Goal: Entertainment & Leisure: Browse casually

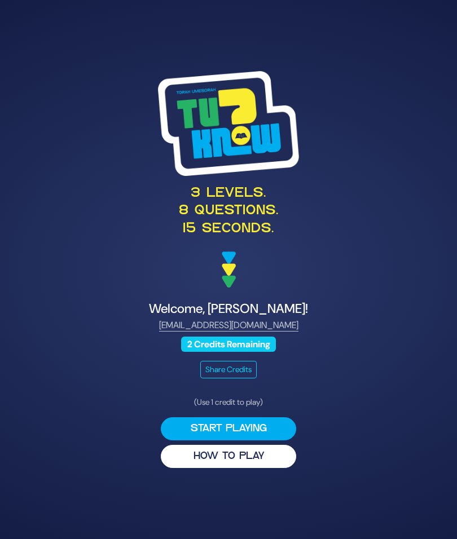
click at [271, 468] on button "HOW TO PLAY" at bounding box center [228, 456] width 135 height 23
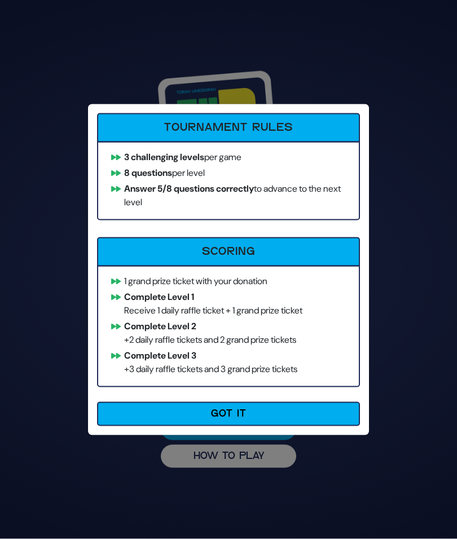
scroll to position [46, 0]
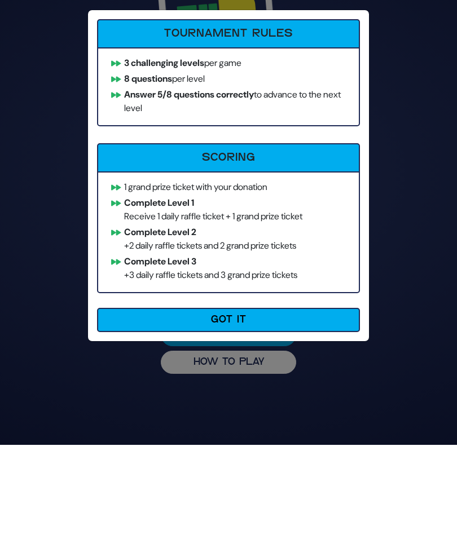
click at [244, 402] on button "Got It" at bounding box center [228, 414] width 263 height 24
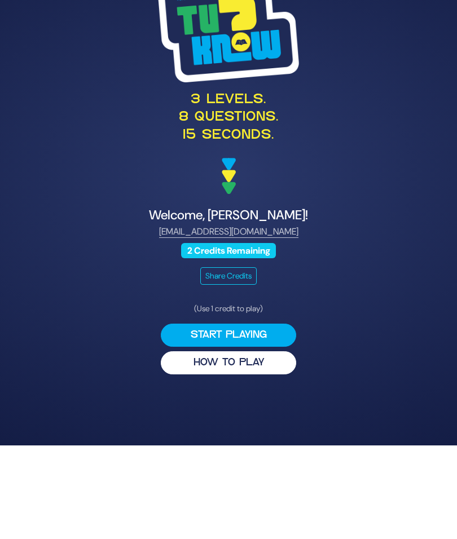
click at [273, 417] on button "Start Playing" at bounding box center [228, 428] width 135 height 23
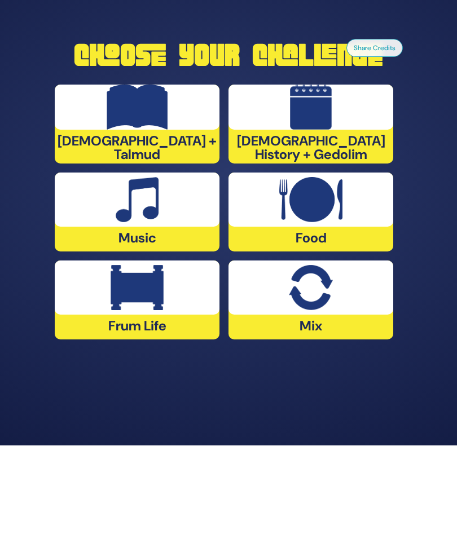
click at [159, 359] on img at bounding box center [137, 381] width 53 height 45
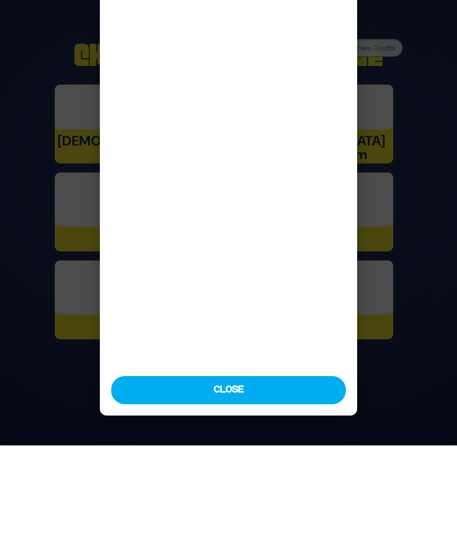
scroll to position [46, 0]
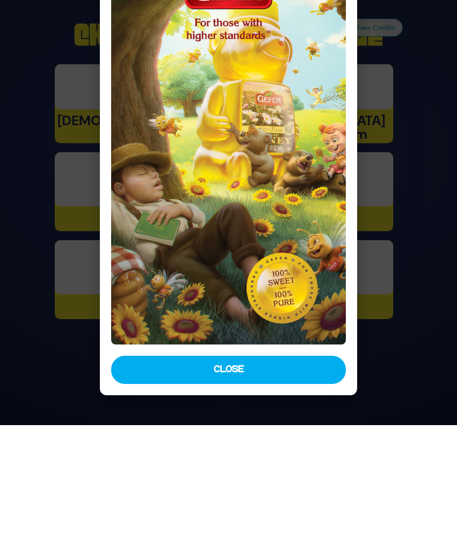
click at [260, 470] on button "Close" at bounding box center [228, 484] width 235 height 28
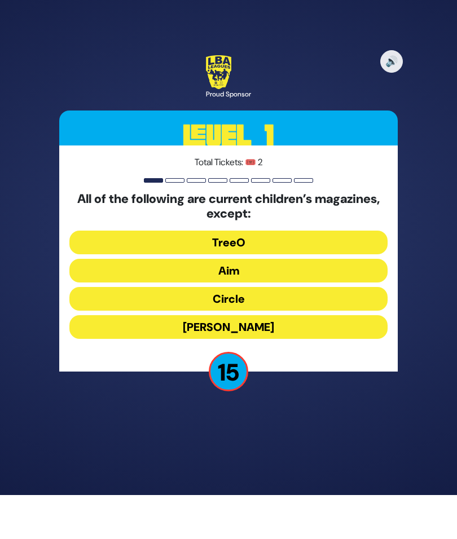
scroll to position [47, 0]
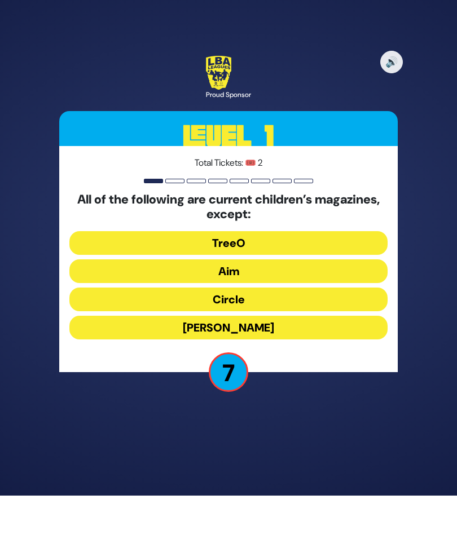
click at [277, 303] on button "Aim" at bounding box center [228, 315] width 318 height 24
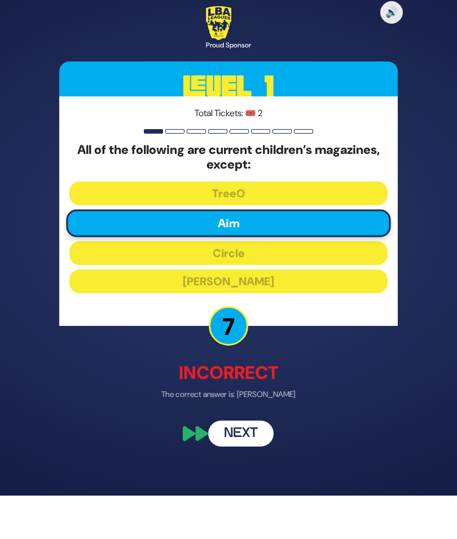
click at [252, 464] on button "Next" at bounding box center [240, 477] width 65 height 26
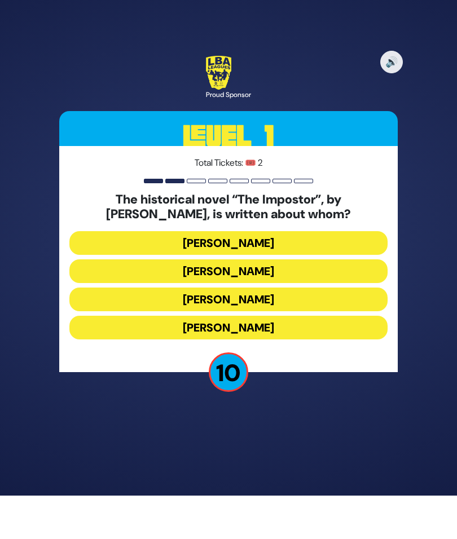
click at [299, 331] on button "Shabbesai Tzvi" at bounding box center [228, 343] width 318 height 24
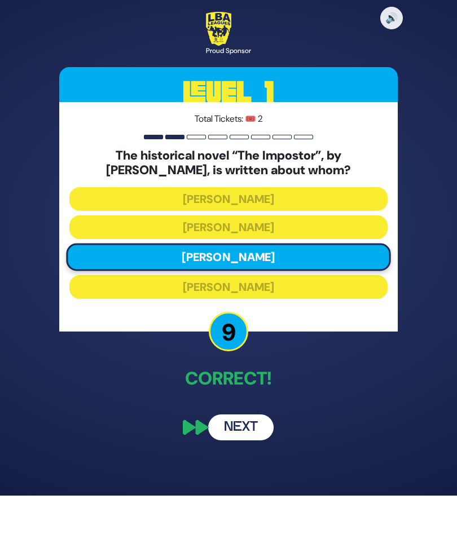
click at [245, 458] on button "Next" at bounding box center [240, 471] width 65 height 26
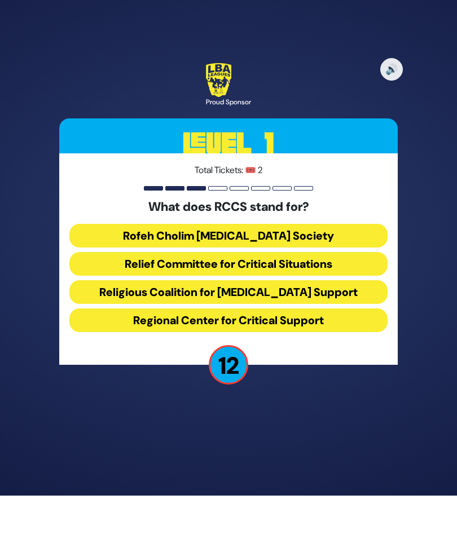
click at [333, 267] on button "Rofeh Cholim Cancer Society" at bounding box center [228, 279] width 318 height 24
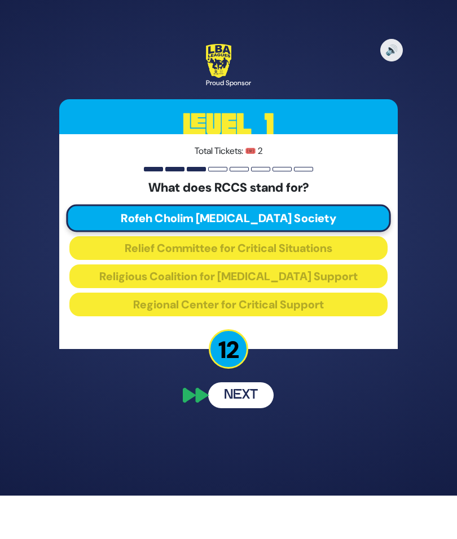
click at [254, 426] on button "Next" at bounding box center [240, 439] width 65 height 26
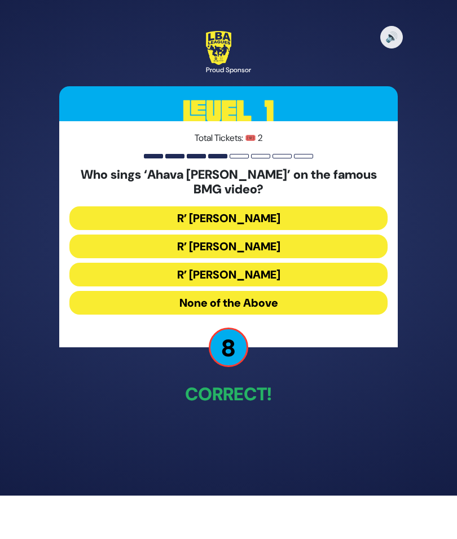
click at [299, 306] on button "R’ Abish Brodt" at bounding box center [228, 318] width 318 height 24
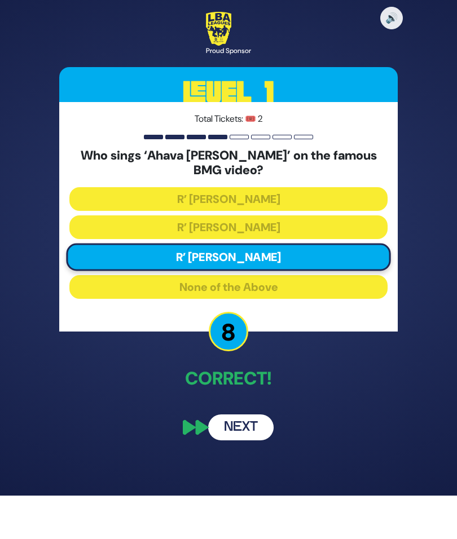
click at [249, 458] on button "Next" at bounding box center [240, 471] width 65 height 26
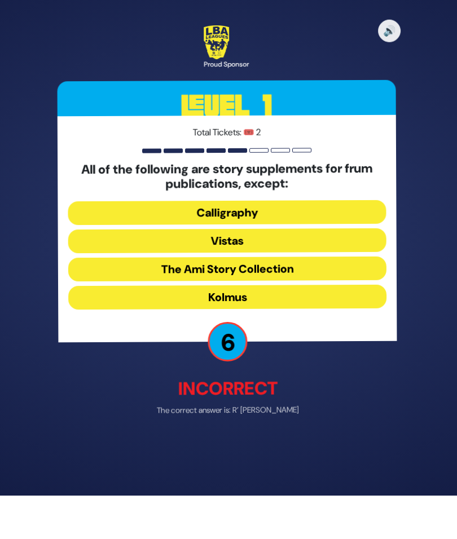
click at [303, 328] on button "Kolmus" at bounding box center [228, 340] width 318 height 24
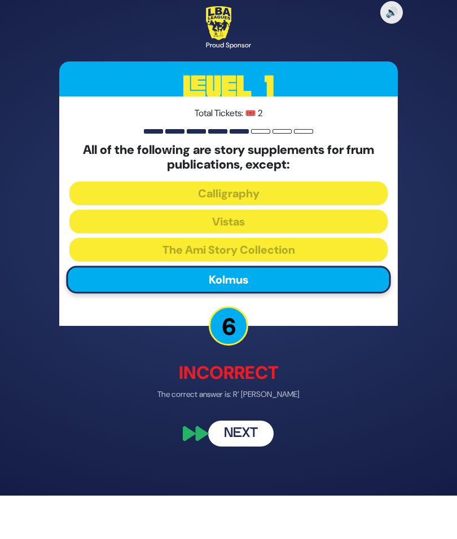
click at [244, 464] on button "Next" at bounding box center [240, 477] width 65 height 26
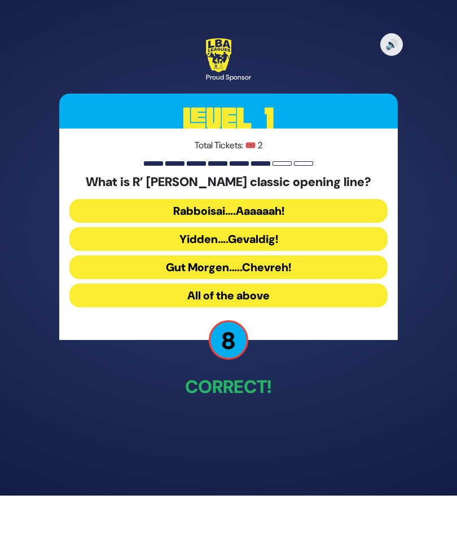
click at [324, 243] on button "Rabboisai….Aaaaaah!" at bounding box center [228, 255] width 318 height 24
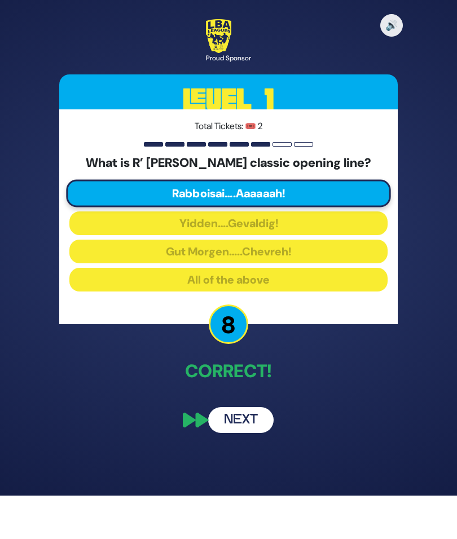
click at [246, 451] on button "Next" at bounding box center [240, 464] width 65 height 26
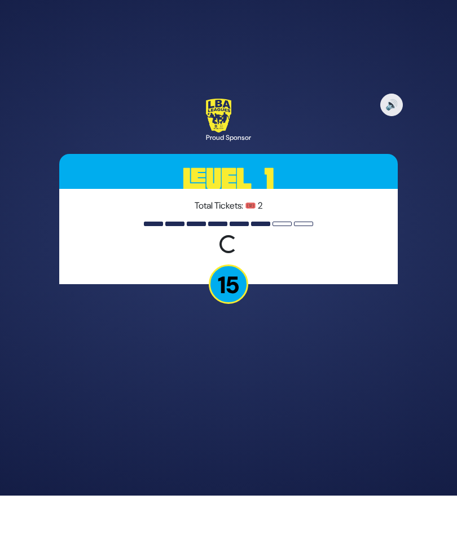
click at [323, 337] on div "🔊 Proud Sponsor Level 1 Total Tickets: 🎟️ 2 Loading question... 15" at bounding box center [229, 270] width 366 height 282
click at [281, 320] on div "🔊 Proud Sponsor Level 1 Total Tickets: 🎟️ 2 Loading question... 15" at bounding box center [229, 270] width 366 height 282
click at [282, 232] on div "Total Tickets: 🎟️ 2 Loading question..." at bounding box center [228, 279] width 338 height 95
click at [263, 265] on div at bounding box center [260, 267] width 19 height 5
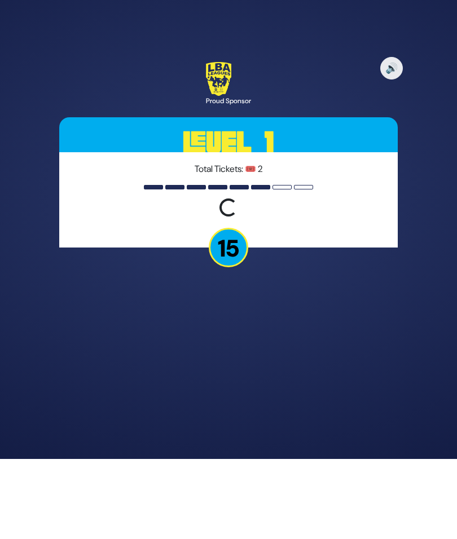
scroll to position [0, 0]
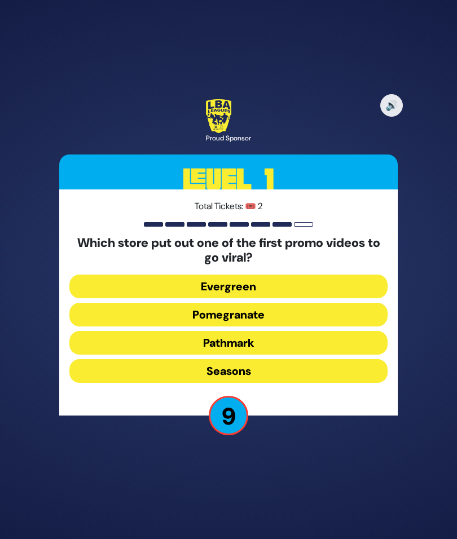
click at [288, 327] on button "Pomegranate" at bounding box center [228, 315] width 318 height 24
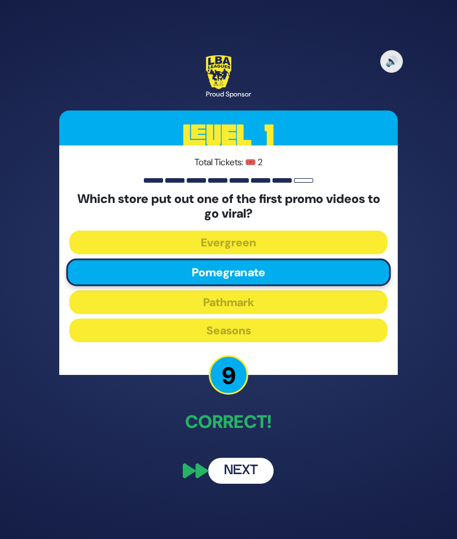
click at [239, 484] on button "Next" at bounding box center [240, 471] width 65 height 26
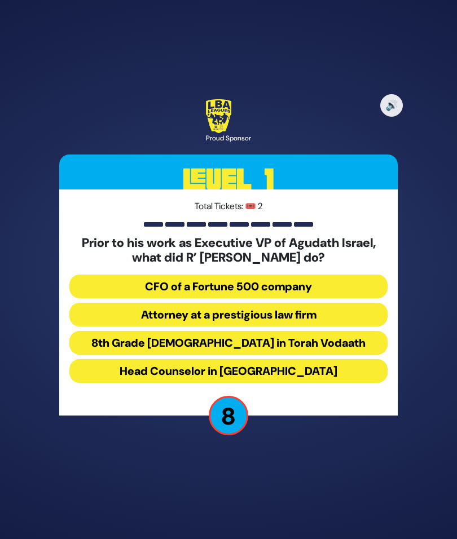
click at [327, 327] on button "Attorney at a prestigious law firm" at bounding box center [228, 315] width 318 height 24
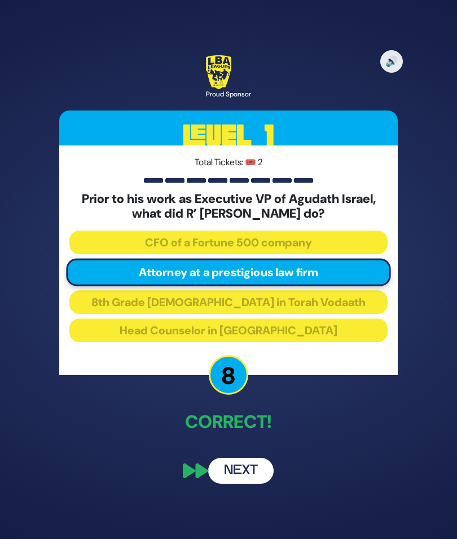
click at [251, 484] on button "Next" at bounding box center [240, 471] width 65 height 26
click at [243, 484] on button "Next" at bounding box center [240, 471] width 65 height 26
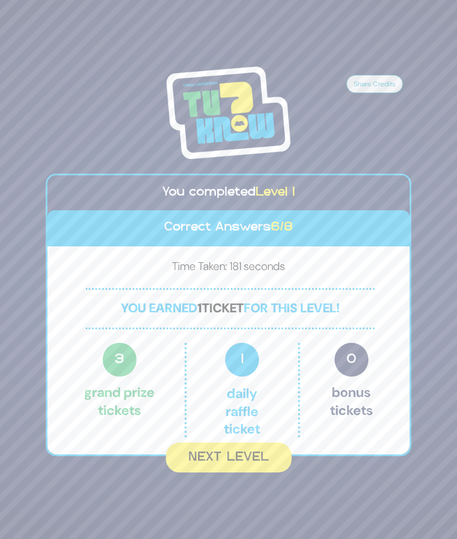
click at [261, 473] on button "Next Level" at bounding box center [229, 458] width 126 height 30
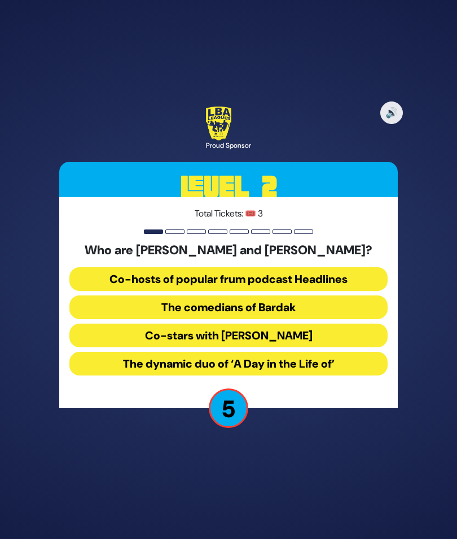
click at [362, 291] on button "Co-hosts of popular frum podcast Headlines" at bounding box center [228, 279] width 318 height 24
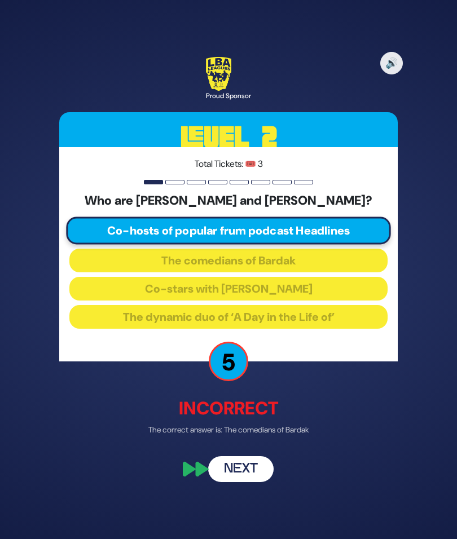
click at [245, 482] on button "Next" at bounding box center [240, 469] width 65 height 26
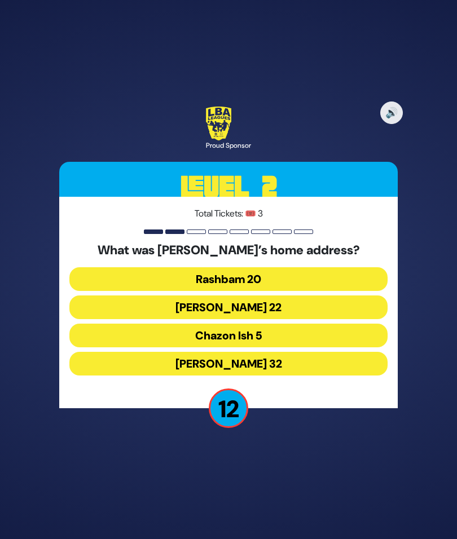
click at [296, 348] on button "Chazon Ish 5" at bounding box center [228, 336] width 318 height 24
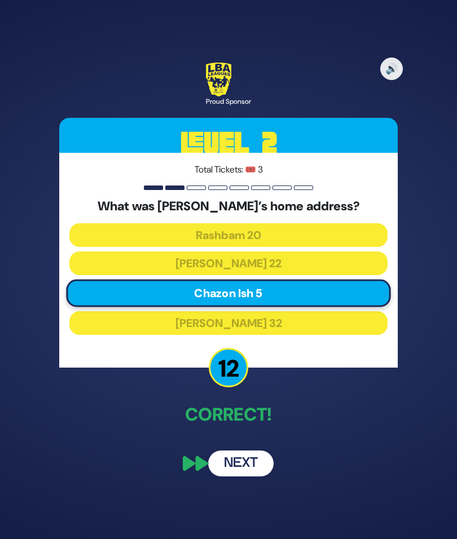
click at [250, 477] on button "Next" at bounding box center [240, 464] width 65 height 26
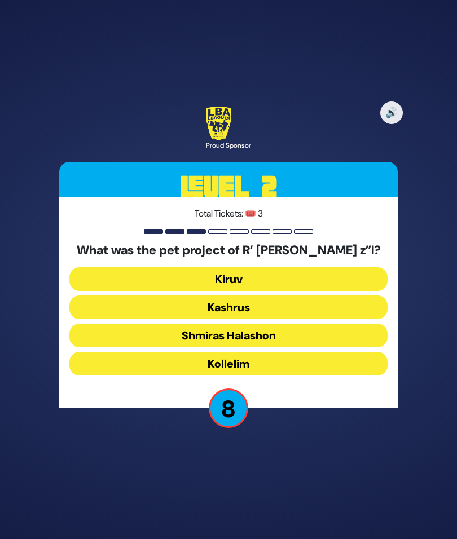
click at [306, 348] on button "Shmiras Halashon" at bounding box center [228, 336] width 318 height 24
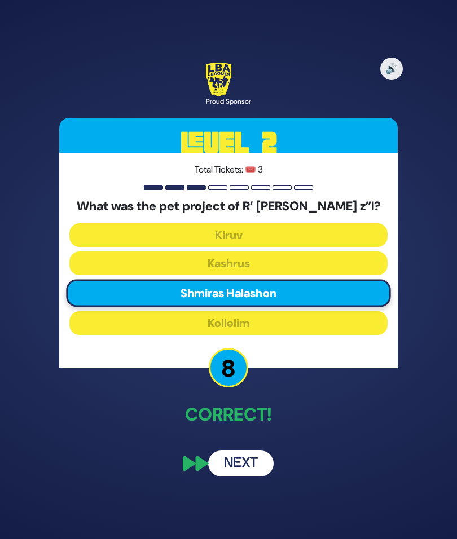
click at [243, 477] on button "Next" at bounding box center [240, 464] width 65 height 26
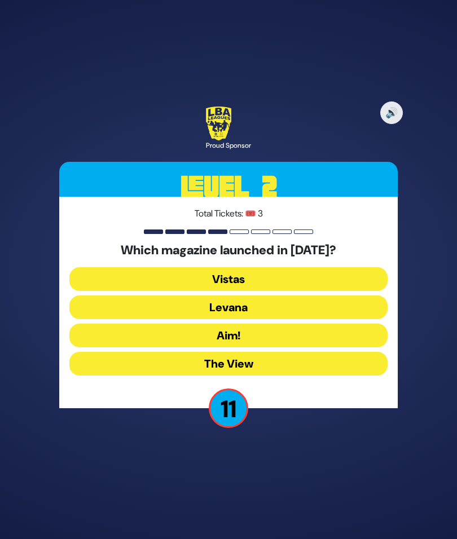
click at [289, 291] on button "Vistas" at bounding box center [228, 279] width 318 height 24
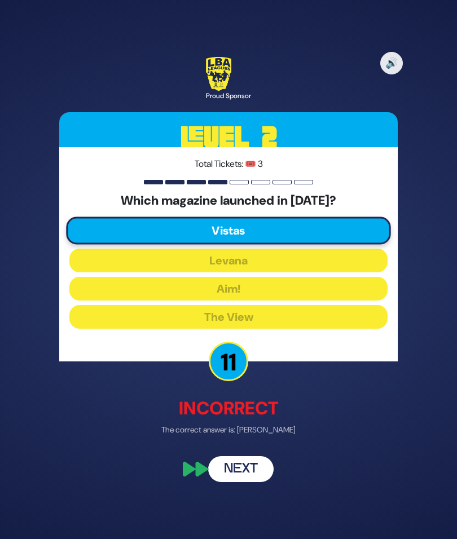
click at [255, 482] on button "Next" at bounding box center [240, 469] width 65 height 26
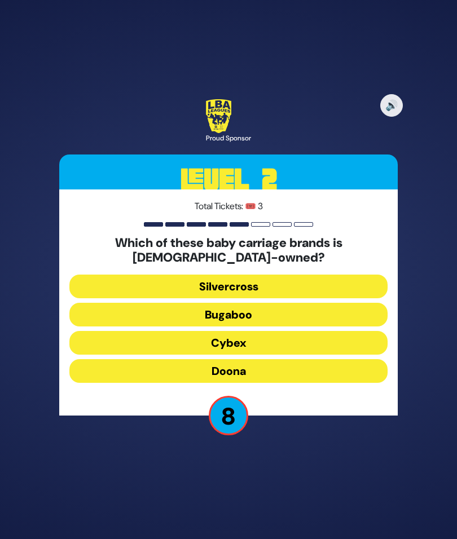
click at [283, 383] on button "Doona" at bounding box center [228, 371] width 318 height 24
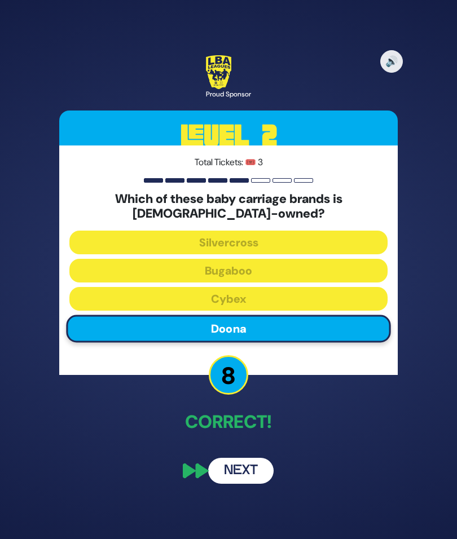
click at [245, 484] on button "Next" at bounding box center [240, 471] width 65 height 26
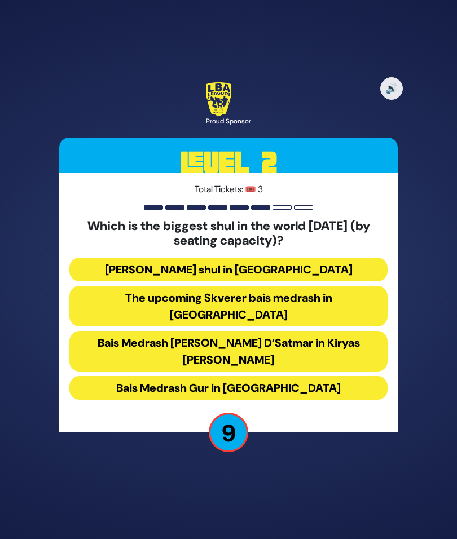
click at [315, 396] on button "Bais Medrash Gur in Yerushalayim" at bounding box center [228, 388] width 318 height 24
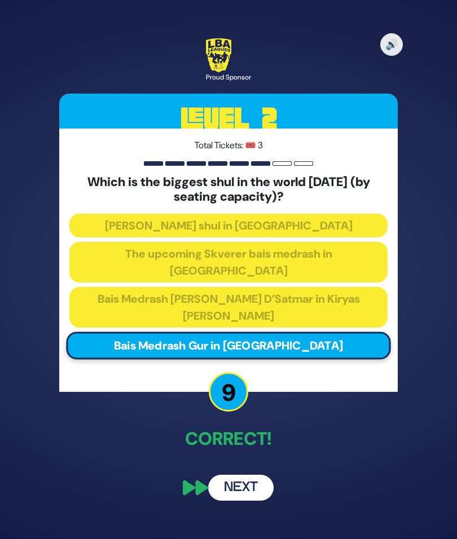
click at [250, 494] on button "Next" at bounding box center [240, 488] width 65 height 26
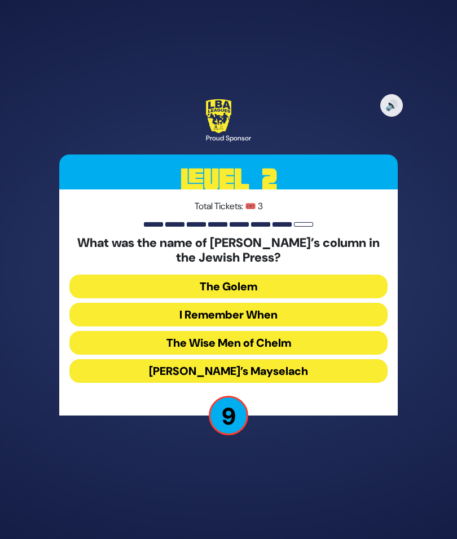
click at [327, 355] on button "The Wise Men of Chelm" at bounding box center [228, 343] width 318 height 24
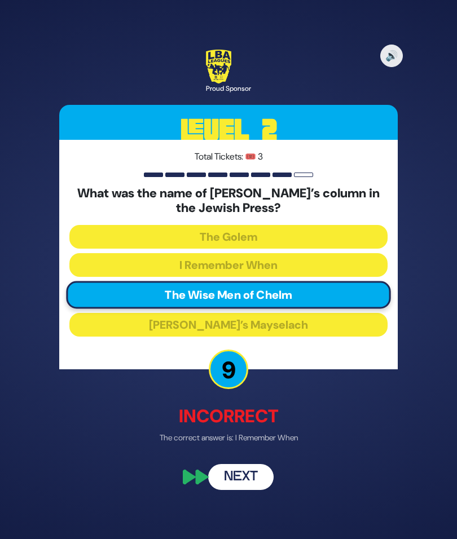
click at [250, 490] on button "Next" at bounding box center [240, 477] width 65 height 26
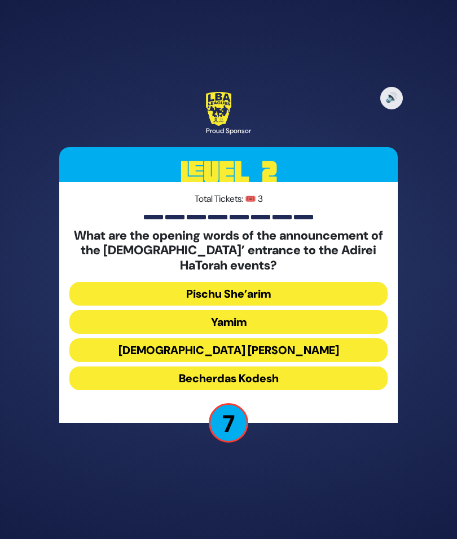
click at [313, 390] on button "Becherdas Kodesh" at bounding box center [228, 379] width 318 height 24
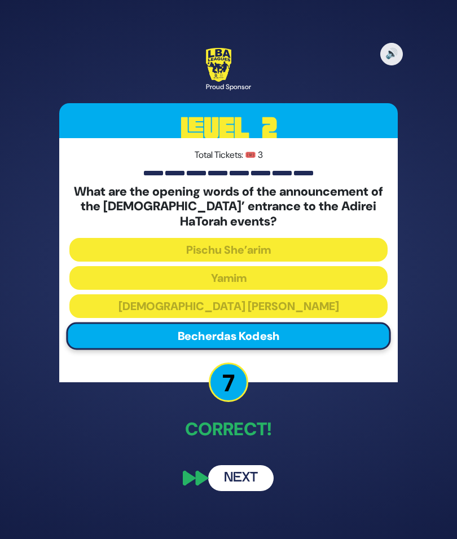
click at [252, 491] on button "Next" at bounding box center [240, 478] width 65 height 26
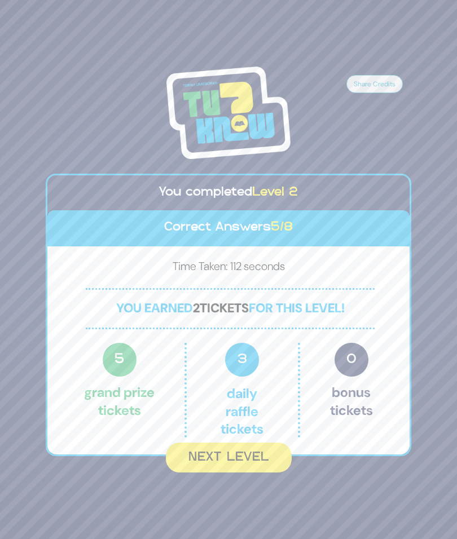
click at [264, 473] on button "Next Level" at bounding box center [229, 458] width 126 height 30
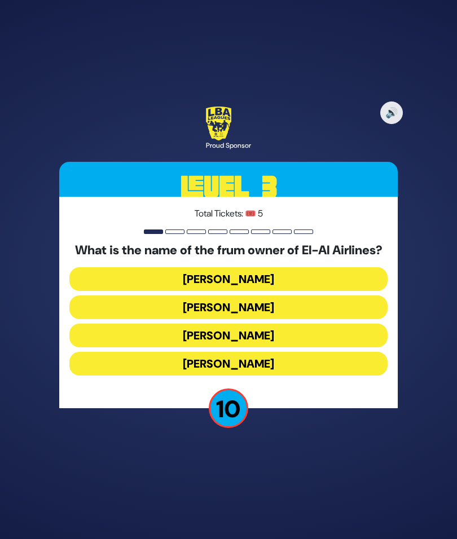
click at [309, 291] on button "David Ellner" at bounding box center [228, 279] width 318 height 24
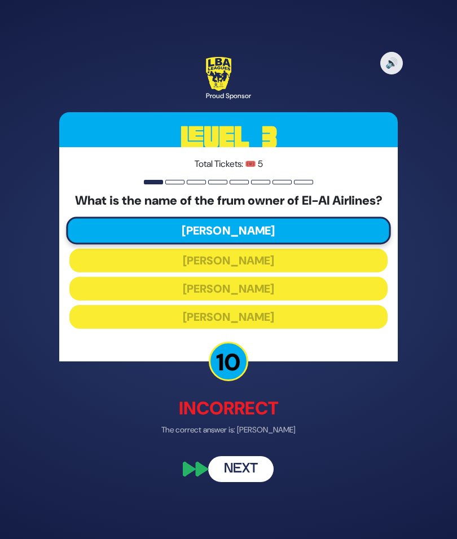
click at [253, 482] on button "Next" at bounding box center [240, 469] width 65 height 26
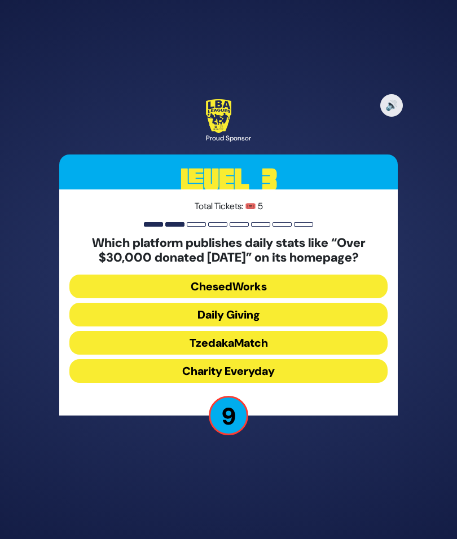
click at [310, 327] on button "Daily Giving" at bounding box center [228, 315] width 318 height 24
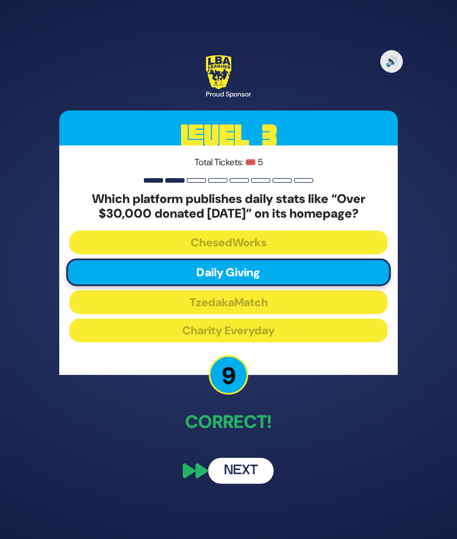
click at [245, 484] on button "Next" at bounding box center [240, 471] width 65 height 26
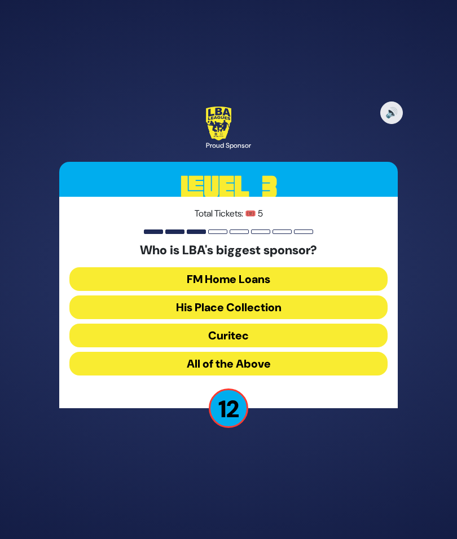
click at [338, 291] on button "FM Home Loans" at bounding box center [228, 279] width 318 height 24
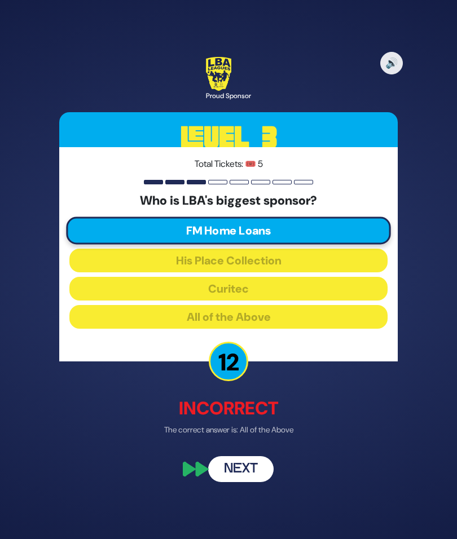
click at [252, 482] on button "Next" at bounding box center [240, 469] width 65 height 26
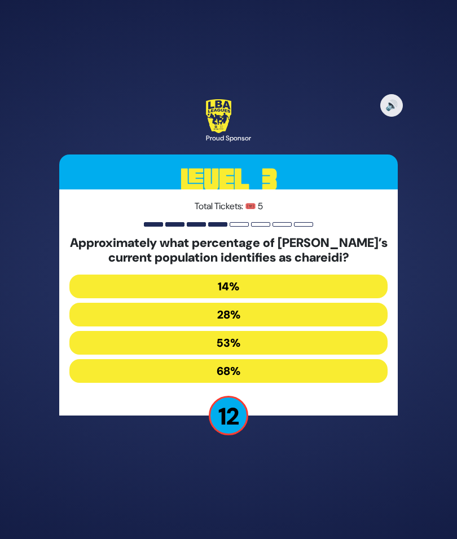
click at [298, 327] on button "28%" at bounding box center [228, 315] width 318 height 24
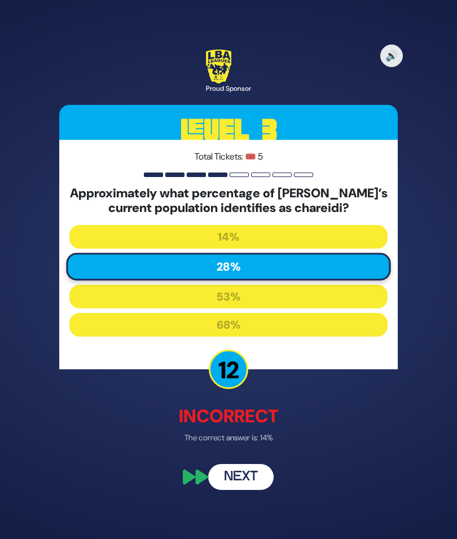
click at [252, 490] on button "Next" at bounding box center [240, 477] width 65 height 26
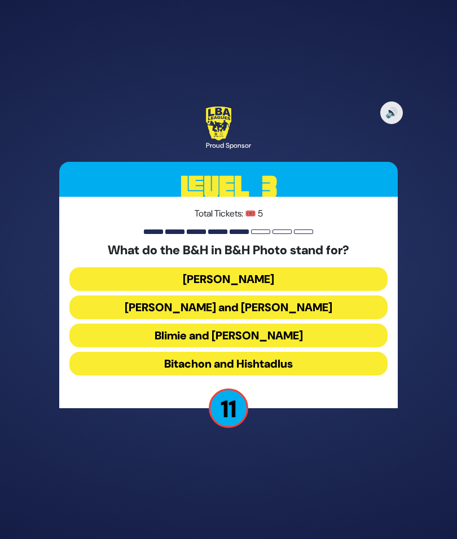
click at [319, 319] on button "Baumann and Hart" at bounding box center [228, 308] width 318 height 24
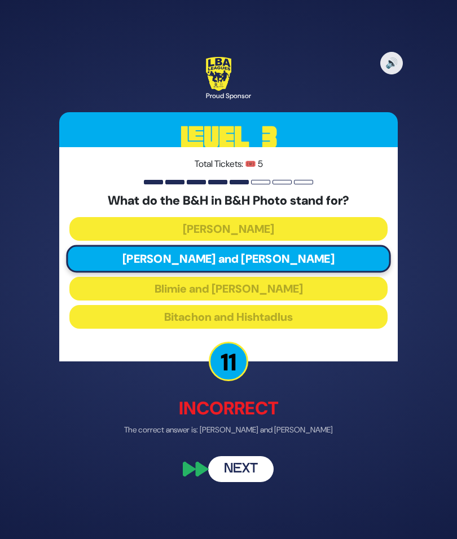
click at [246, 482] on button "Next" at bounding box center [240, 469] width 65 height 26
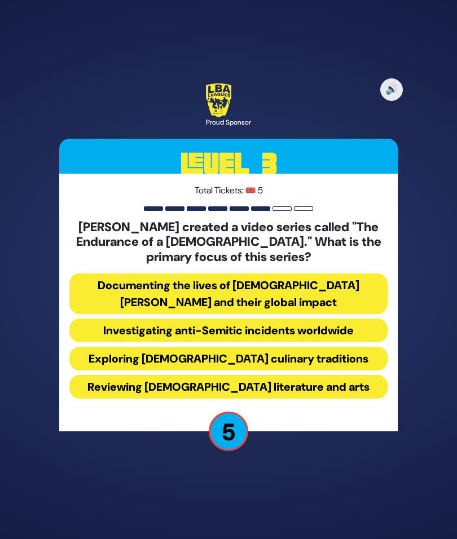
click at [354, 342] on button "Investigating anti-Semitic incidents worldwide" at bounding box center [228, 331] width 318 height 24
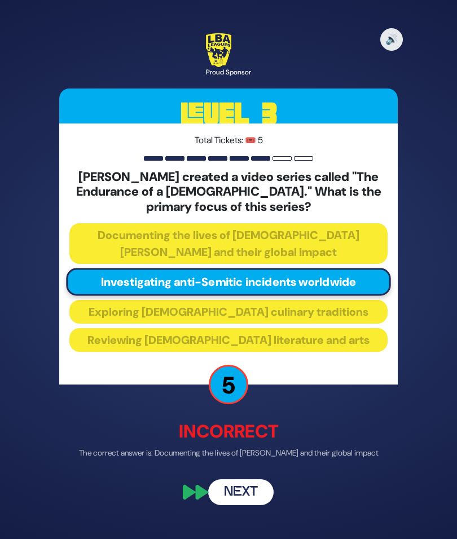
click at [244, 506] on button "Next" at bounding box center [240, 493] width 65 height 26
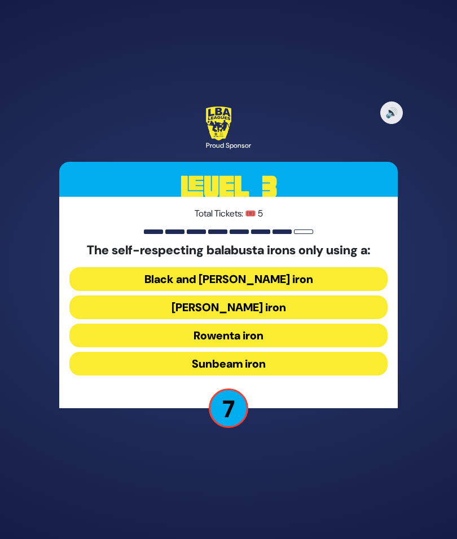
click at [323, 319] on button "Hamilton iron" at bounding box center [228, 308] width 318 height 24
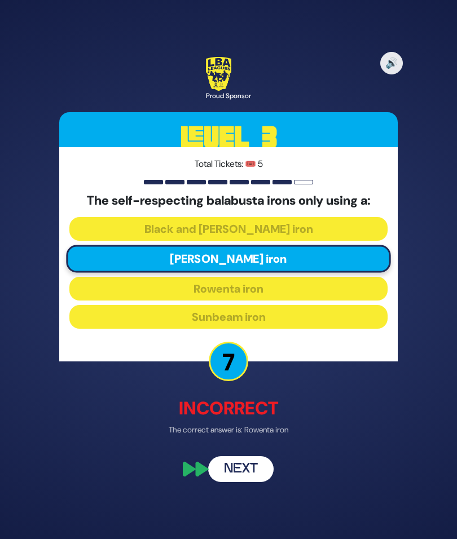
click at [245, 482] on button "Next" at bounding box center [240, 469] width 65 height 26
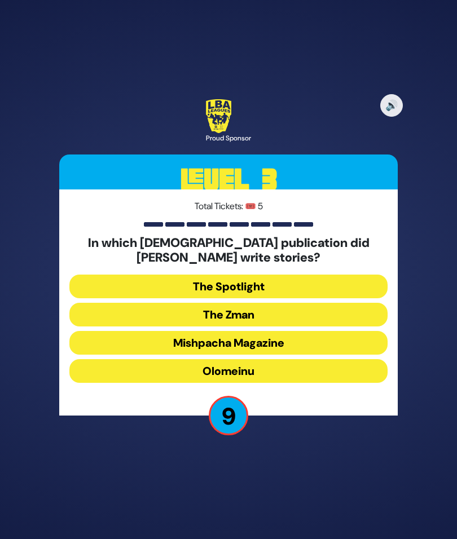
click at [324, 383] on button "Olomeinu" at bounding box center [228, 371] width 318 height 24
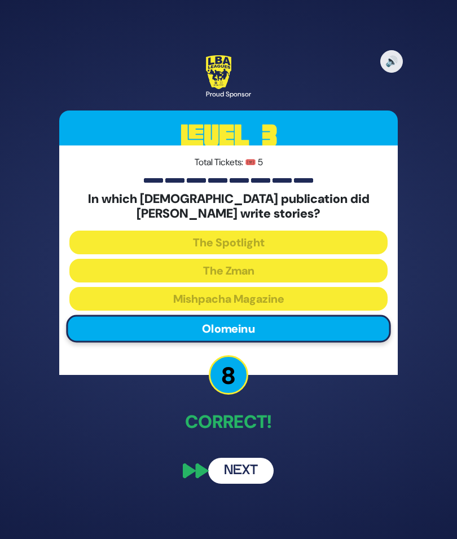
click at [247, 484] on button "Next" at bounding box center [240, 471] width 65 height 26
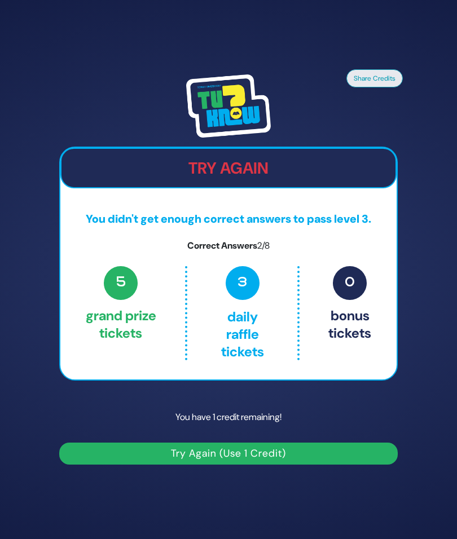
click at [293, 465] on button "Try Again (Use 1 Credit)" at bounding box center [228, 454] width 338 height 22
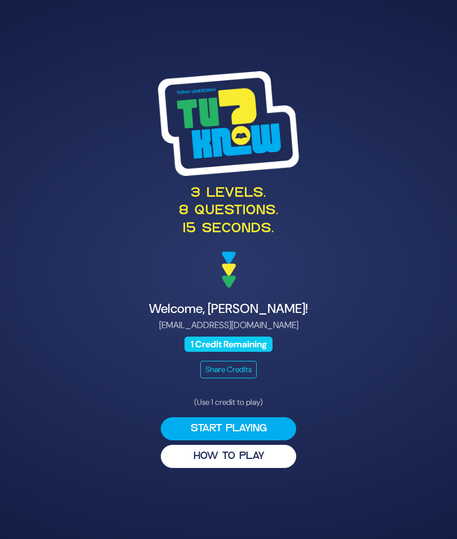
scroll to position [-6, 0]
click at [270, 441] on button "Start Playing" at bounding box center [228, 428] width 135 height 23
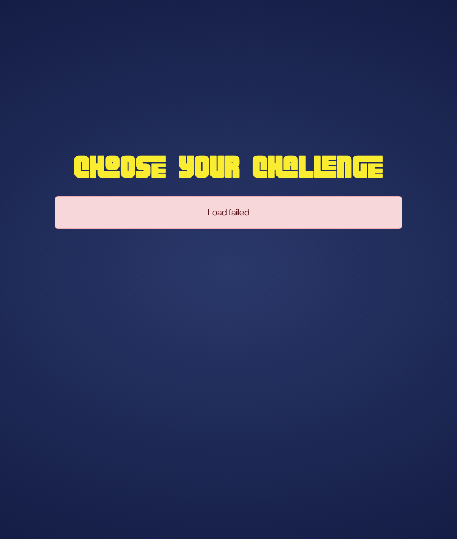
scroll to position [46, 0]
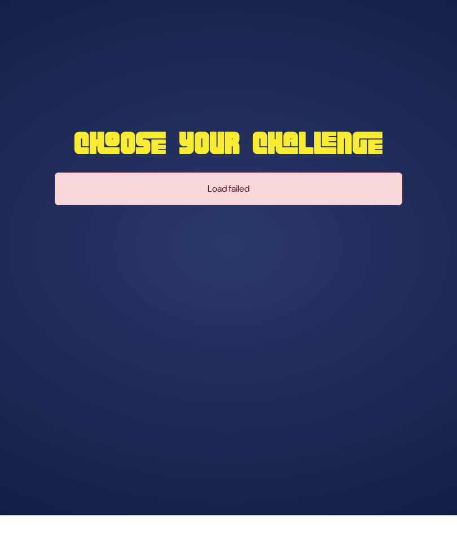
click at [247, 196] on div "Load failed" at bounding box center [229, 212] width 348 height 33
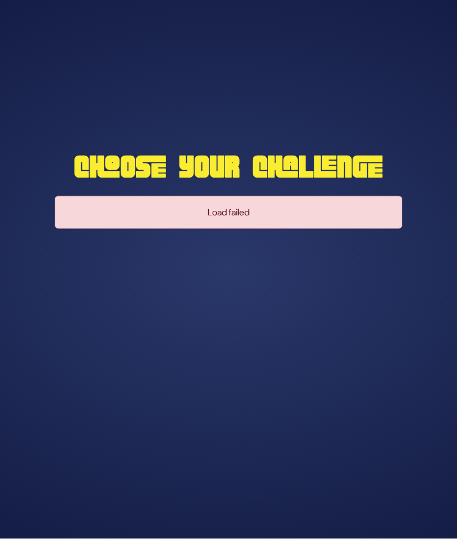
scroll to position [0, 0]
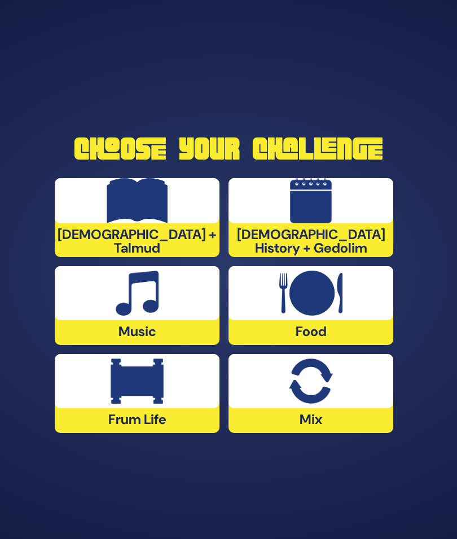
click at [142, 399] on img at bounding box center [137, 381] width 53 height 45
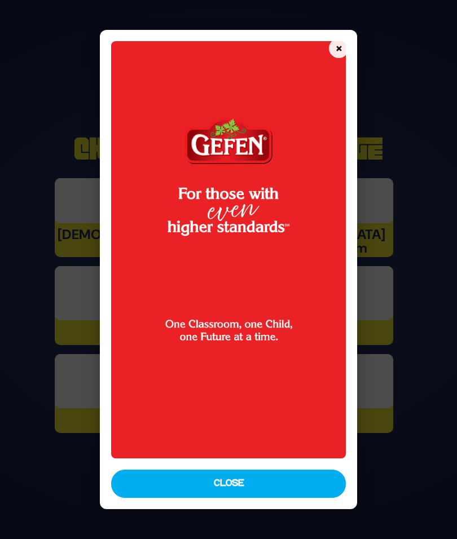
click at [235, 494] on button "Close" at bounding box center [228, 484] width 235 height 28
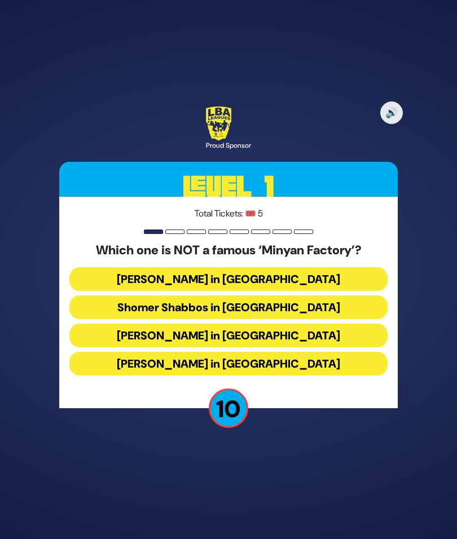
click at [335, 376] on button "Bais Dovid in Lakewood" at bounding box center [228, 364] width 318 height 24
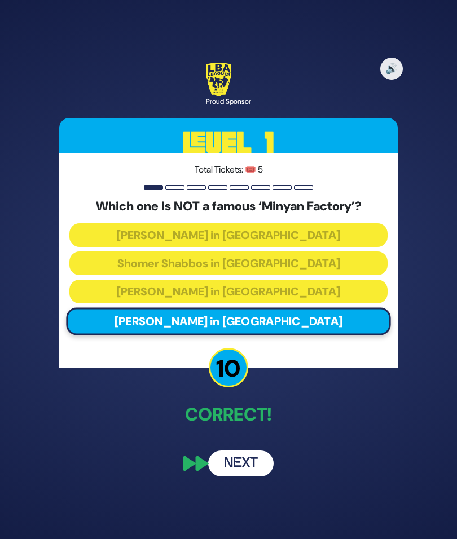
click at [240, 477] on button "Next" at bounding box center [240, 464] width 65 height 26
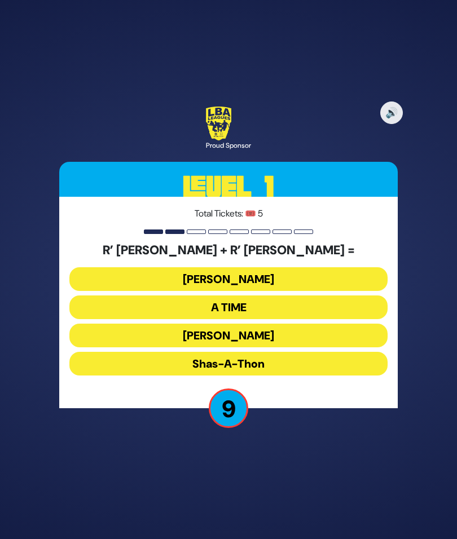
click at [315, 291] on button "Bonei Olam" at bounding box center [228, 279] width 318 height 24
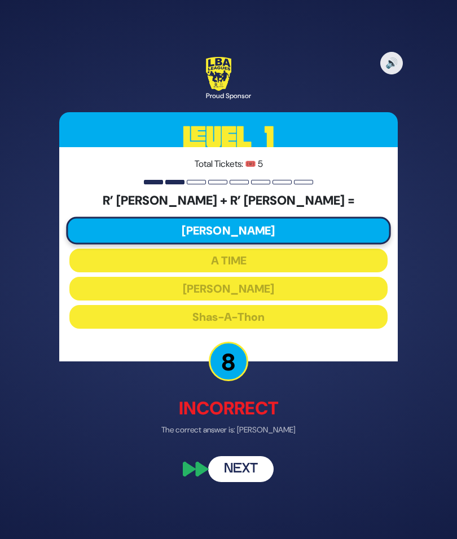
click at [249, 482] on button "Next" at bounding box center [240, 469] width 65 height 26
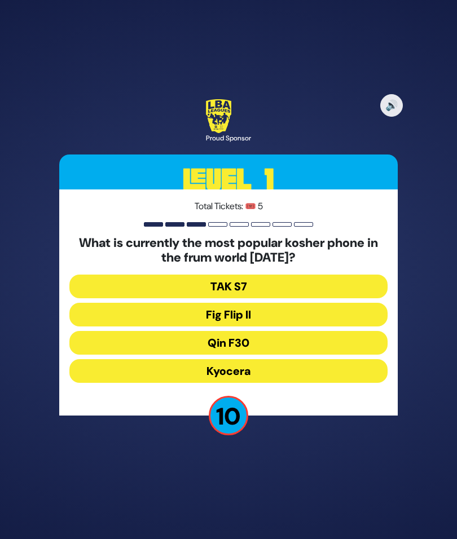
click at [317, 327] on button "Fig Flip II" at bounding box center [228, 315] width 318 height 24
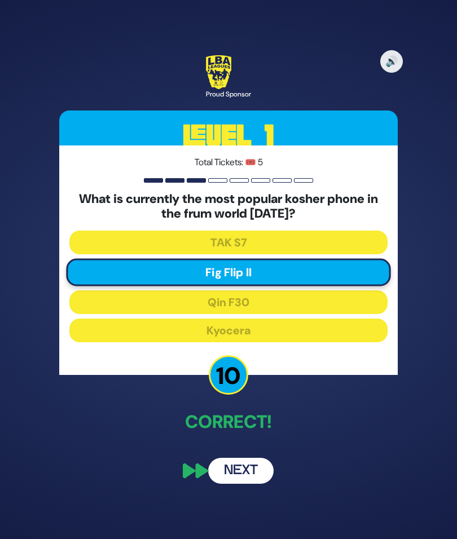
click at [241, 484] on button "Next" at bounding box center [240, 471] width 65 height 26
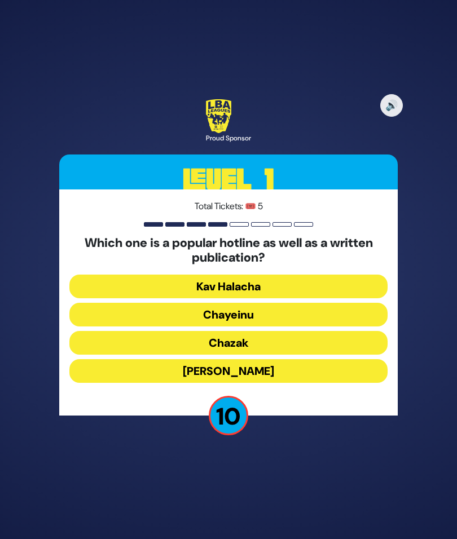
click at [265, 355] on button "Chazak" at bounding box center [228, 343] width 318 height 24
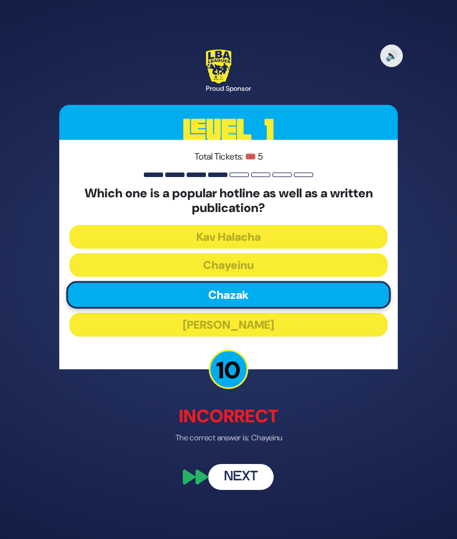
click at [250, 490] on button "Next" at bounding box center [240, 477] width 65 height 26
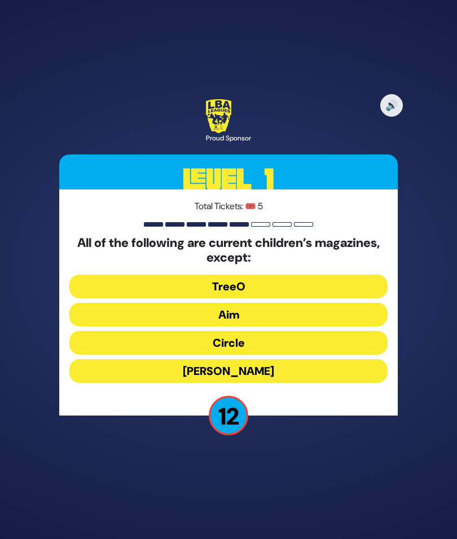
click at [277, 383] on button "Mishpacha Jr." at bounding box center [228, 371] width 318 height 24
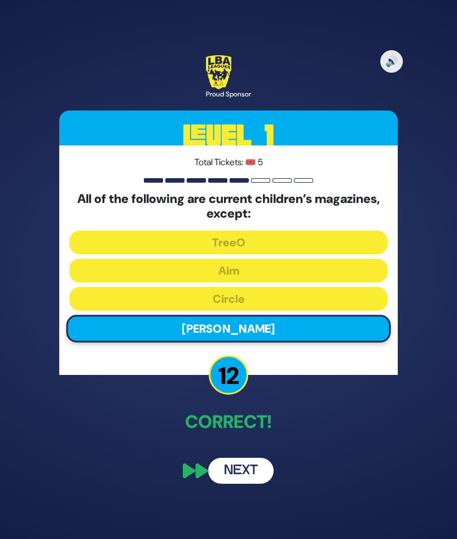
click at [243, 484] on button "Next" at bounding box center [240, 471] width 65 height 26
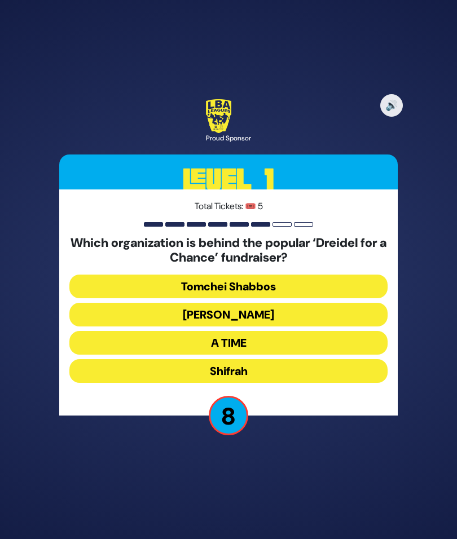
click at [297, 383] on button "Shifrah" at bounding box center [228, 371] width 318 height 24
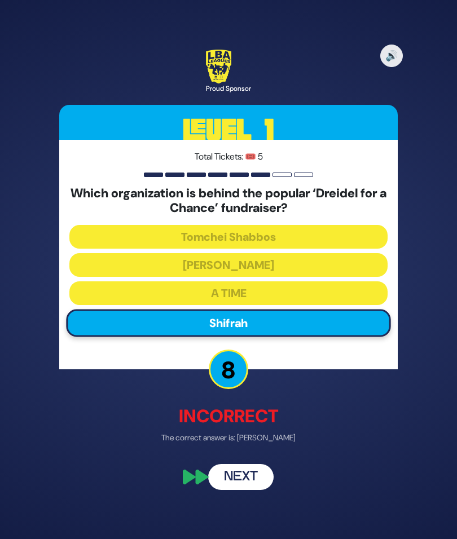
click at [250, 490] on button "Next" at bounding box center [240, 477] width 65 height 26
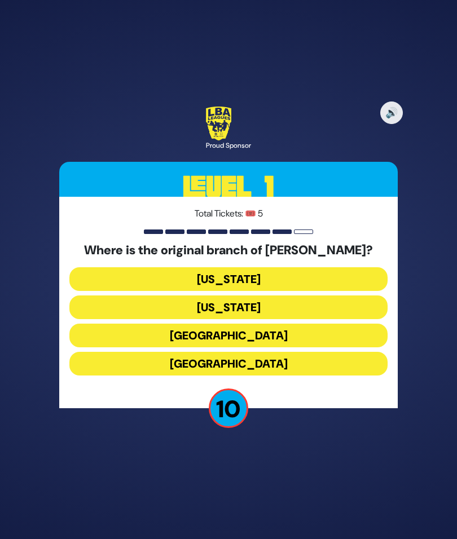
click at [290, 348] on button "London" at bounding box center [228, 336] width 318 height 24
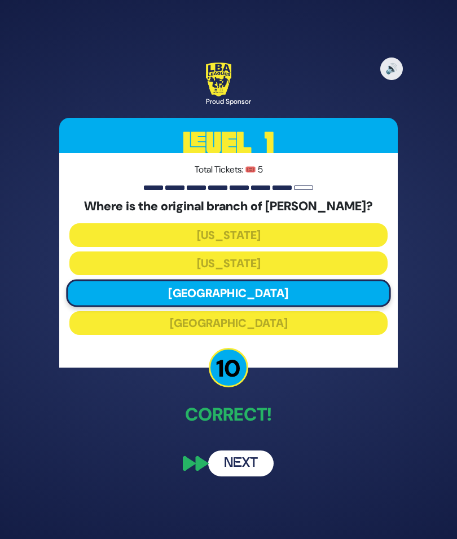
click at [254, 477] on button "Next" at bounding box center [240, 464] width 65 height 26
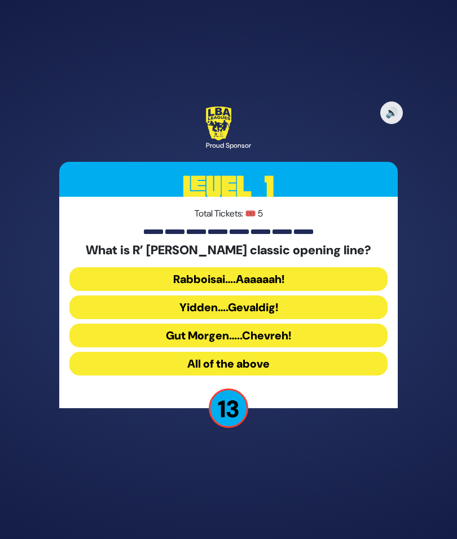
click at [346, 291] on button "Rabboisai….Aaaaaah!" at bounding box center [228, 279] width 318 height 24
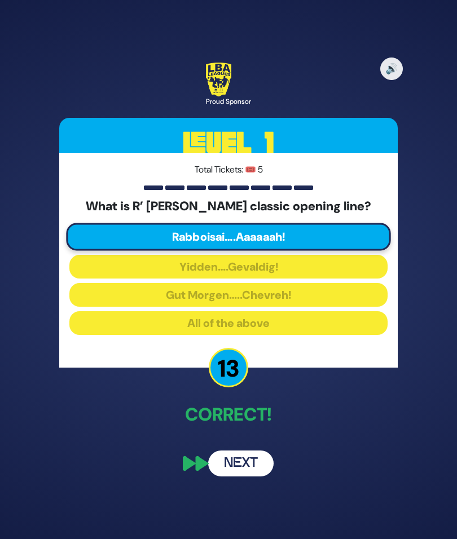
click at [252, 477] on button "Next" at bounding box center [240, 464] width 65 height 26
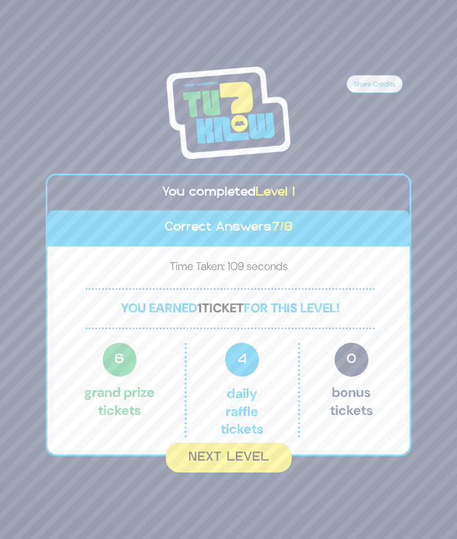
click at [238, 473] on button "Next Level" at bounding box center [229, 458] width 126 height 30
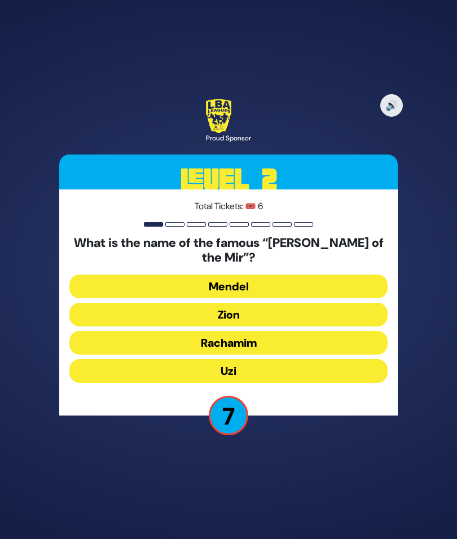
click at [267, 355] on button "Rachamim" at bounding box center [228, 343] width 318 height 24
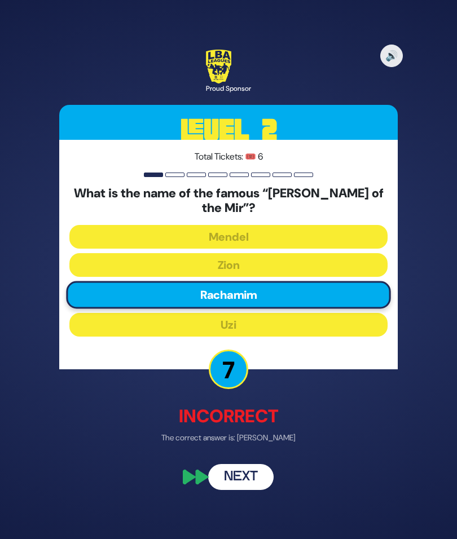
click at [249, 490] on button "Next" at bounding box center [240, 477] width 65 height 26
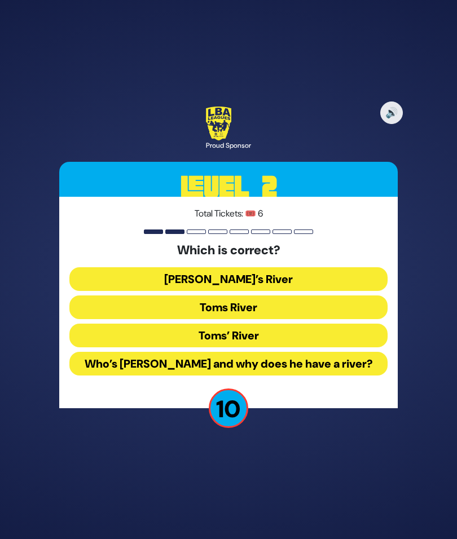
click at [346, 319] on button "Toms River" at bounding box center [228, 308] width 318 height 24
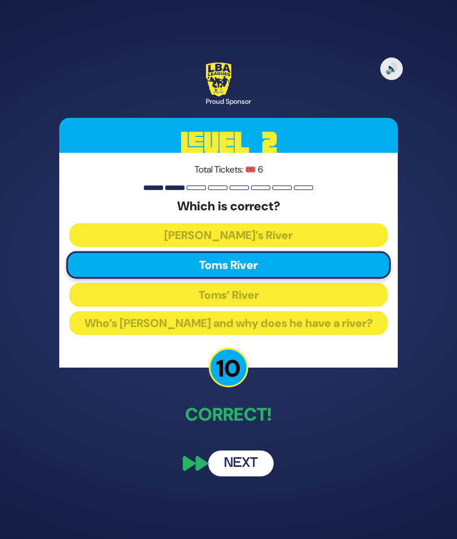
click at [248, 477] on button "Next" at bounding box center [240, 464] width 65 height 26
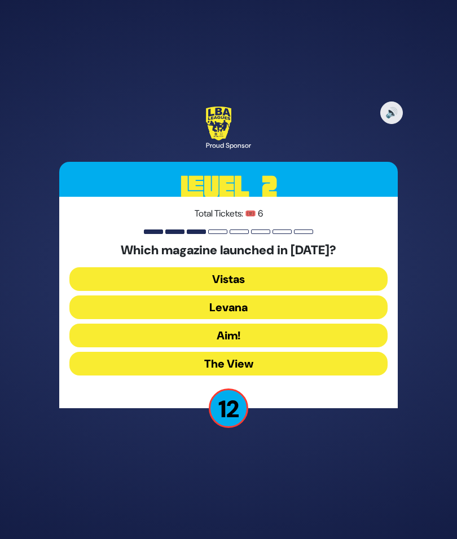
click at [297, 319] on button "Levana" at bounding box center [228, 308] width 318 height 24
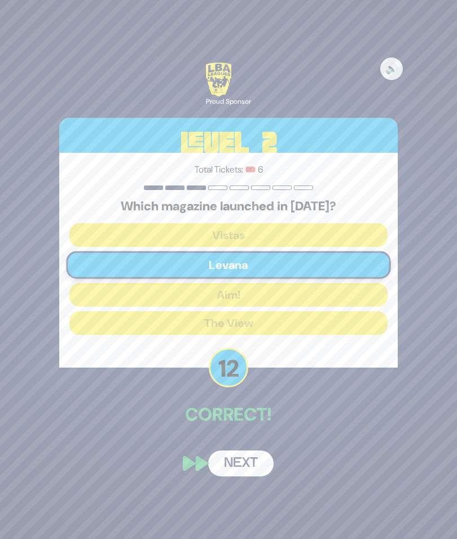
click at [244, 455] on div "🔊 Proud Sponsor Level 2 Total Tickets: 🎟️ 6 Which magazine launched in 2025? Vi…" at bounding box center [229, 269] width 366 height 441
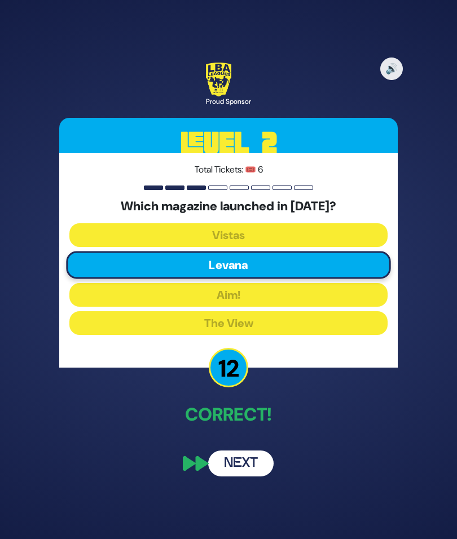
click at [245, 477] on button "Next" at bounding box center [240, 464] width 65 height 26
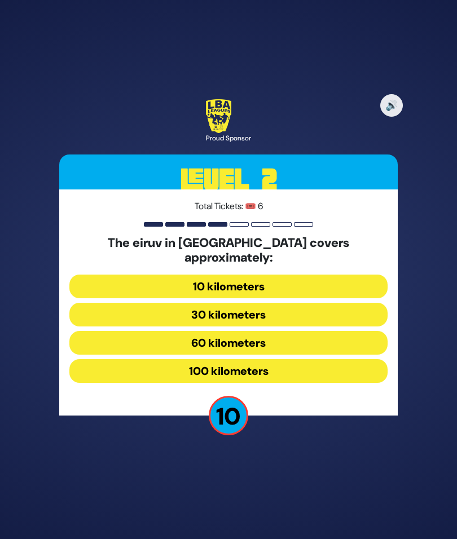
click at [298, 353] on button "60 kilometers" at bounding box center [228, 343] width 318 height 24
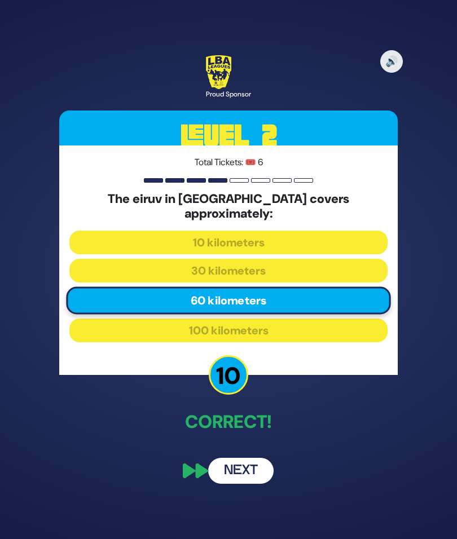
click at [245, 478] on button "Next" at bounding box center [240, 471] width 65 height 26
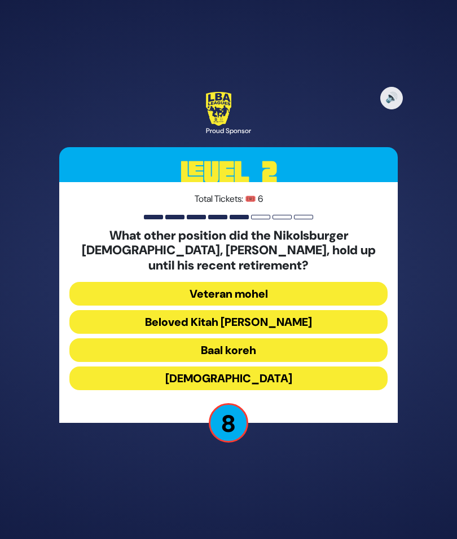
click at [338, 333] on button "Beloved Kitah Aleph Rebbi" at bounding box center [228, 322] width 318 height 24
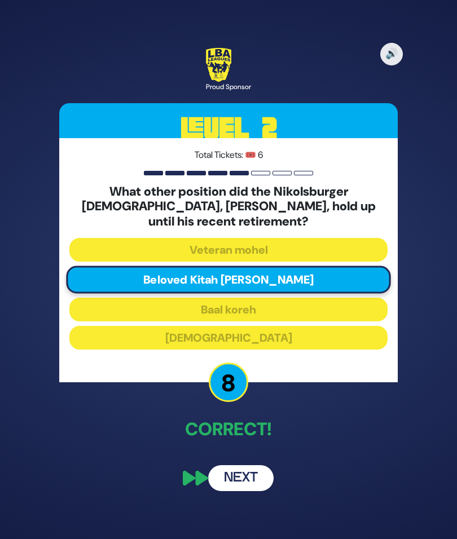
click at [242, 489] on button "Next" at bounding box center [240, 478] width 65 height 26
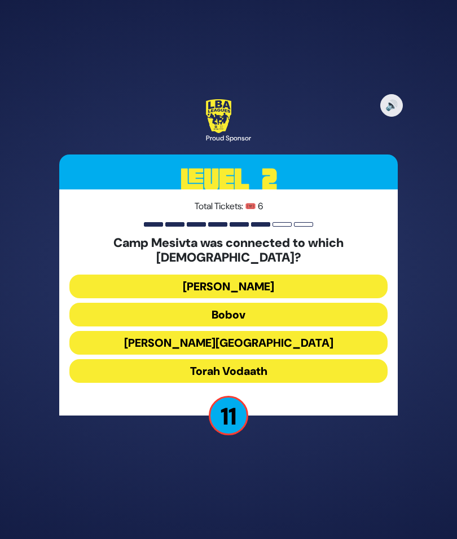
click at [299, 383] on button "Torah Vodaath" at bounding box center [228, 371] width 318 height 24
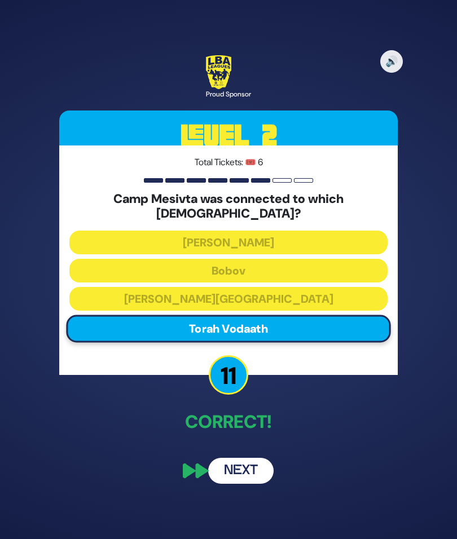
click at [255, 481] on button "Next" at bounding box center [240, 471] width 65 height 26
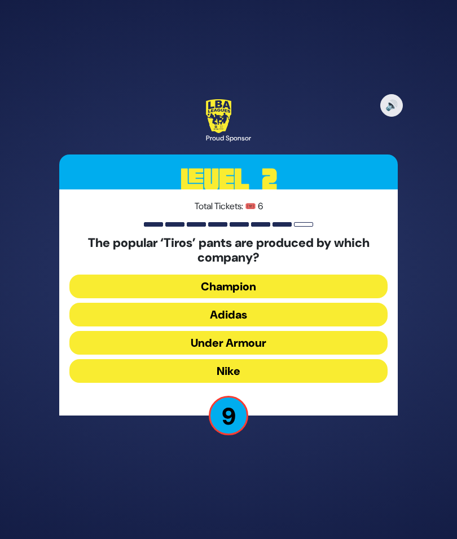
click at [310, 327] on button "Adidas" at bounding box center [228, 315] width 318 height 24
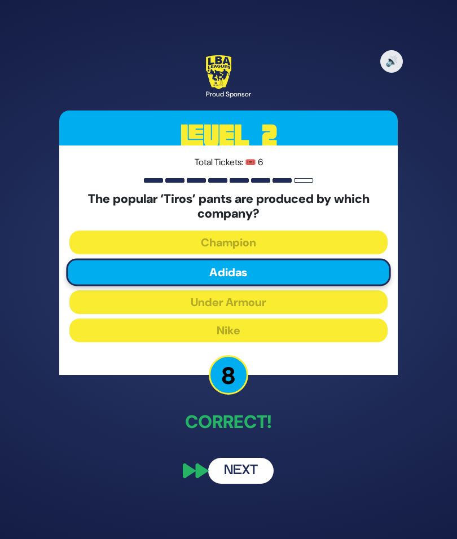
click at [247, 484] on button "Next" at bounding box center [240, 471] width 65 height 26
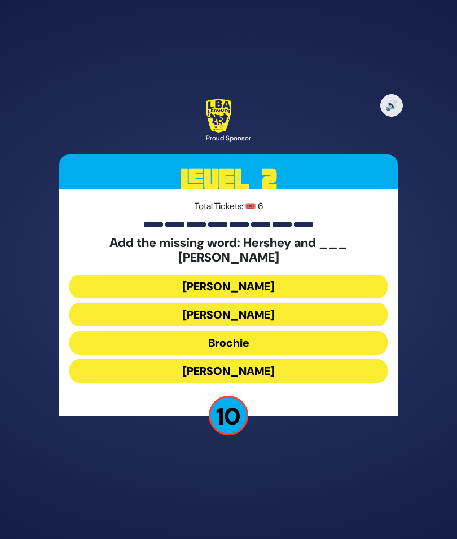
click at [298, 298] on button "Raizy" at bounding box center [228, 287] width 318 height 24
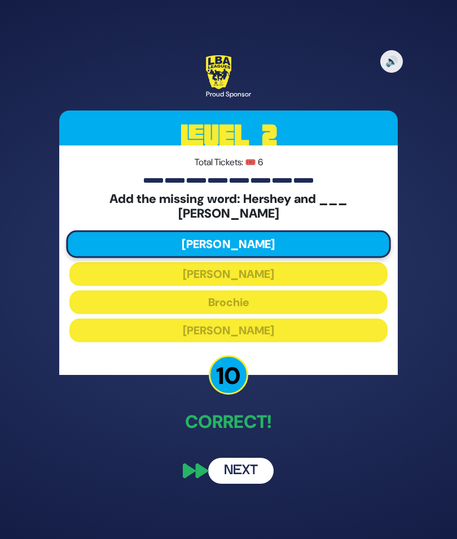
click at [243, 481] on button "Next" at bounding box center [240, 471] width 65 height 26
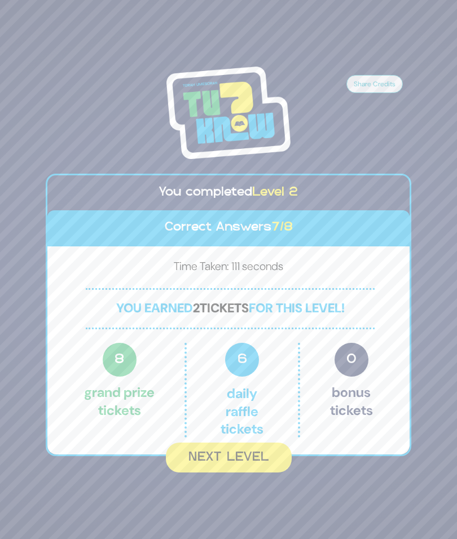
click at [231, 473] on button "Next Level" at bounding box center [229, 458] width 126 height 30
click at [233, 479] on div "Share Credits You completed Level 2 Correct Answers 7/8 Time Taken: 111 seconds…" at bounding box center [228, 269] width 457 height 539
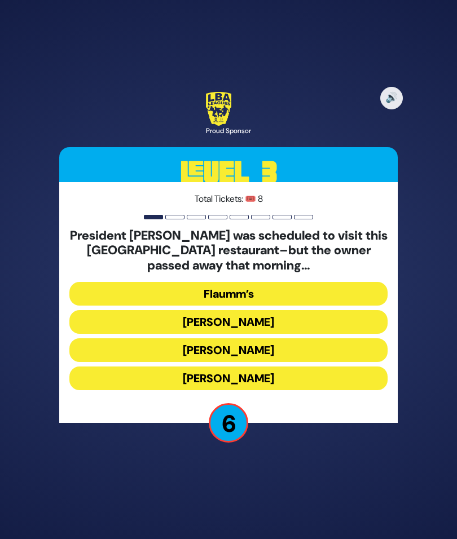
click at [368, 302] on div "President Trump was scheduled to visit this Williamsburg restaurant–but the own…" at bounding box center [228, 311] width 318 height 166
click at [360, 306] on button "Flaumm’s" at bounding box center [228, 294] width 318 height 24
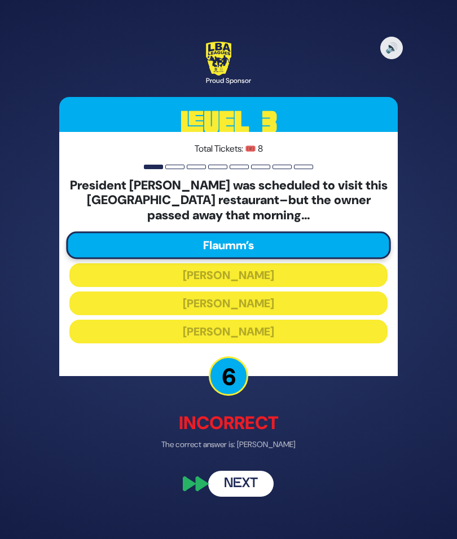
click at [245, 498] on button "Next" at bounding box center [240, 485] width 65 height 26
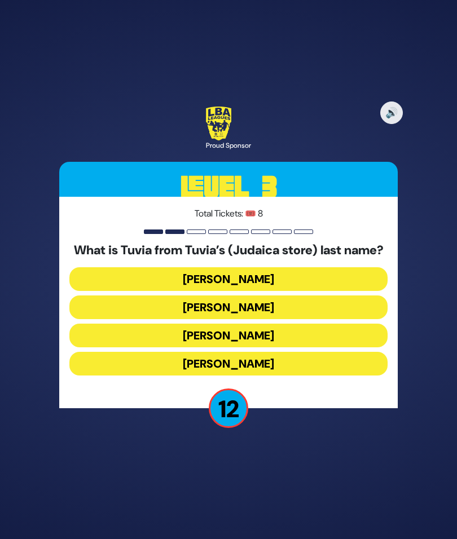
click at [288, 348] on button "Rotberg" at bounding box center [228, 336] width 318 height 24
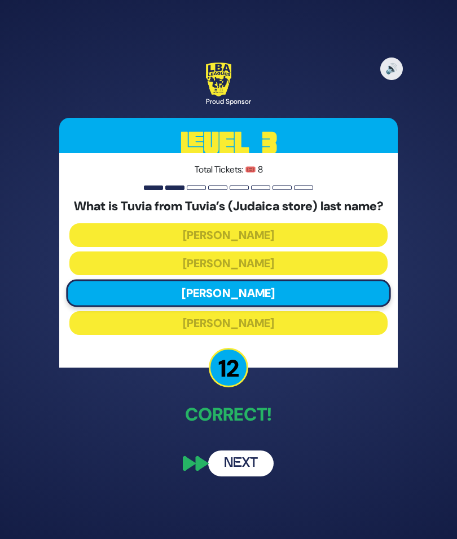
click at [243, 477] on button "Next" at bounding box center [240, 464] width 65 height 26
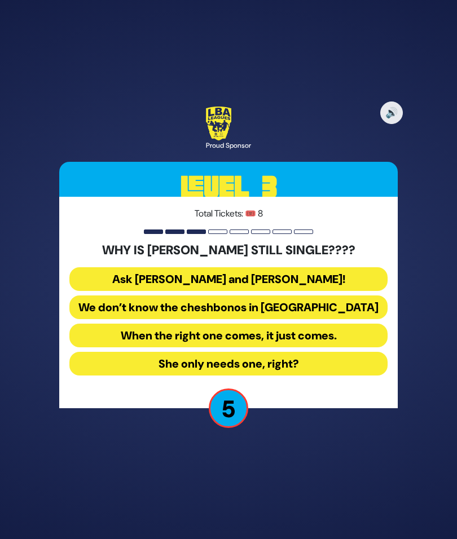
click at [358, 291] on button "Ask Bracha Stein and Chani Judowitz!" at bounding box center [228, 279] width 318 height 24
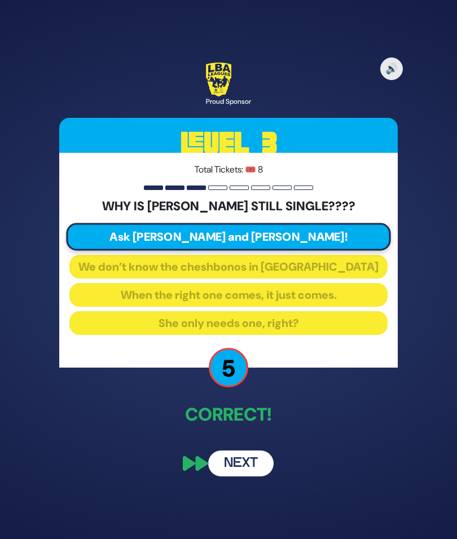
click at [231, 477] on button "Next" at bounding box center [240, 464] width 65 height 26
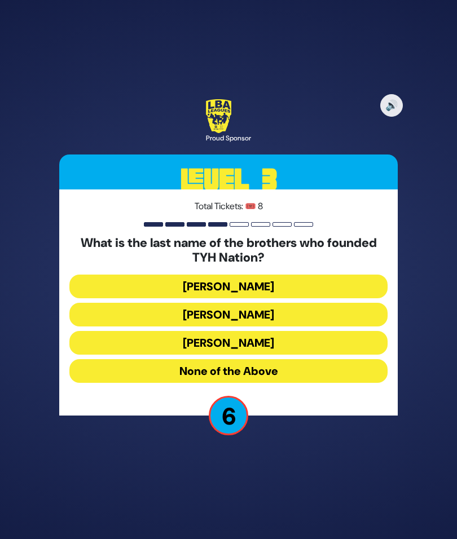
click at [354, 327] on button "Blumberg" at bounding box center [228, 315] width 318 height 24
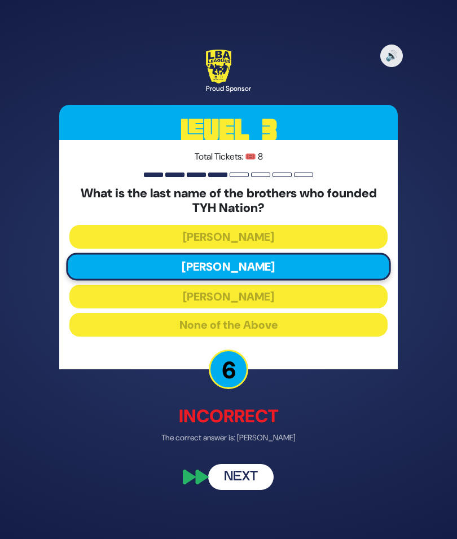
click at [231, 490] on button "Next" at bounding box center [240, 477] width 65 height 26
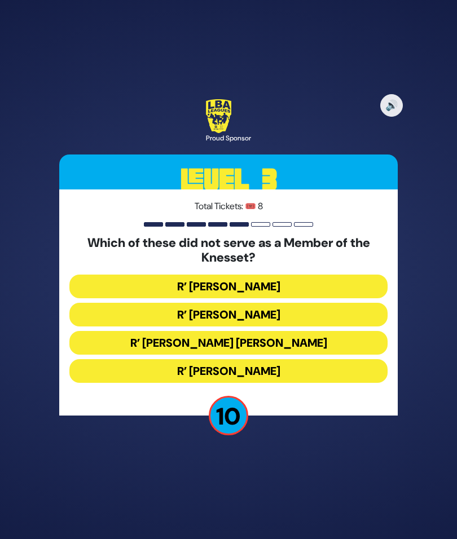
click at [335, 383] on button "R’ Moshe Blau" at bounding box center [228, 371] width 318 height 24
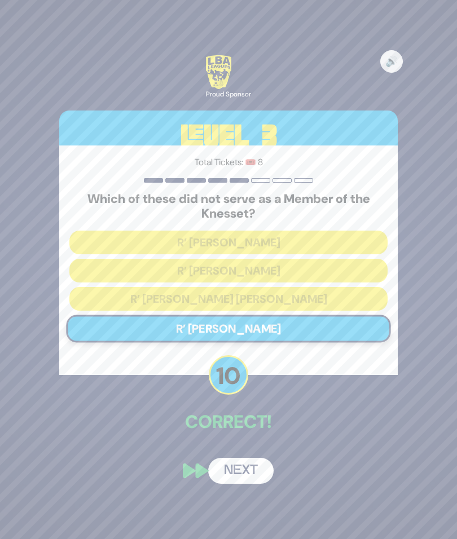
click at [214, 484] on button "Next" at bounding box center [240, 471] width 65 height 26
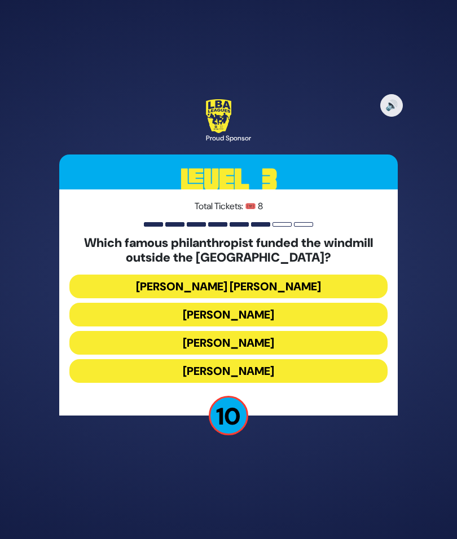
click at [333, 383] on button "Moses Montefiore" at bounding box center [228, 371] width 318 height 24
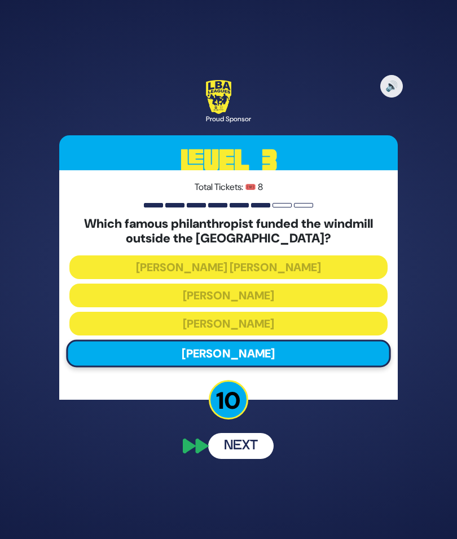
click at [218, 459] on button "Next" at bounding box center [240, 446] width 65 height 26
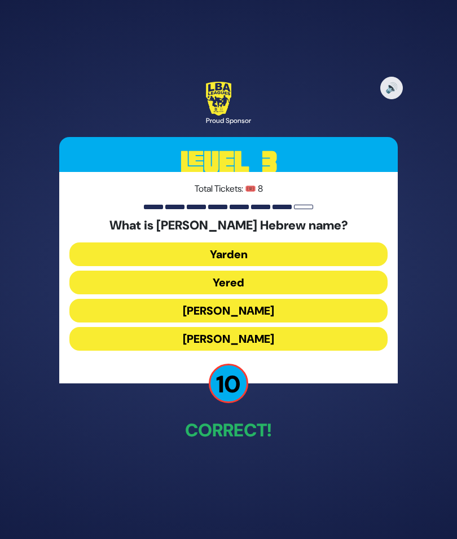
click at [327, 323] on button "Yaakov Yitzchak" at bounding box center [228, 311] width 318 height 24
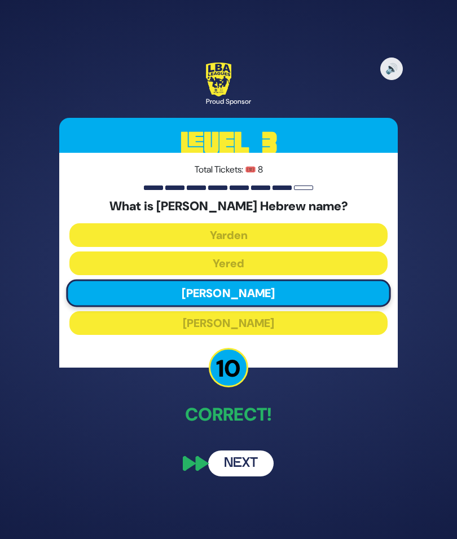
click at [221, 477] on button "Next" at bounding box center [240, 464] width 65 height 26
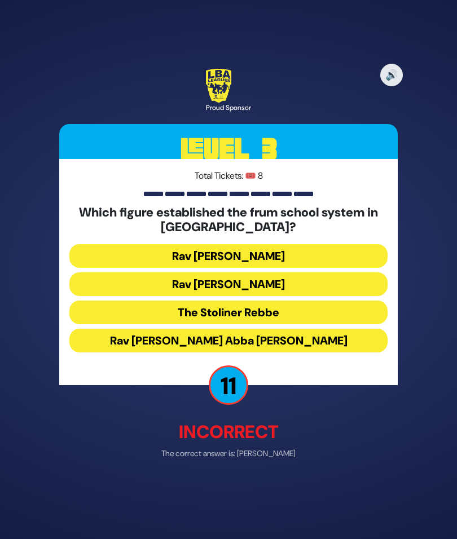
click at [338, 267] on button "Rav Leib Bakst" at bounding box center [228, 256] width 318 height 24
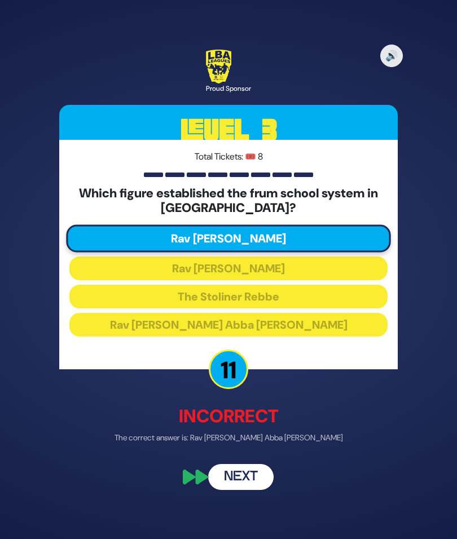
click at [203, 504] on div "🔊 Proud Sponsor Level 3 Total Tickets: 🎟️ 8 Which figure established the frum s…" at bounding box center [229, 270] width 366 height 468
click at [244, 490] on button "Next" at bounding box center [240, 477] width 65 height 26
